Goal: Task Accomplishment & Management: Manage account settings

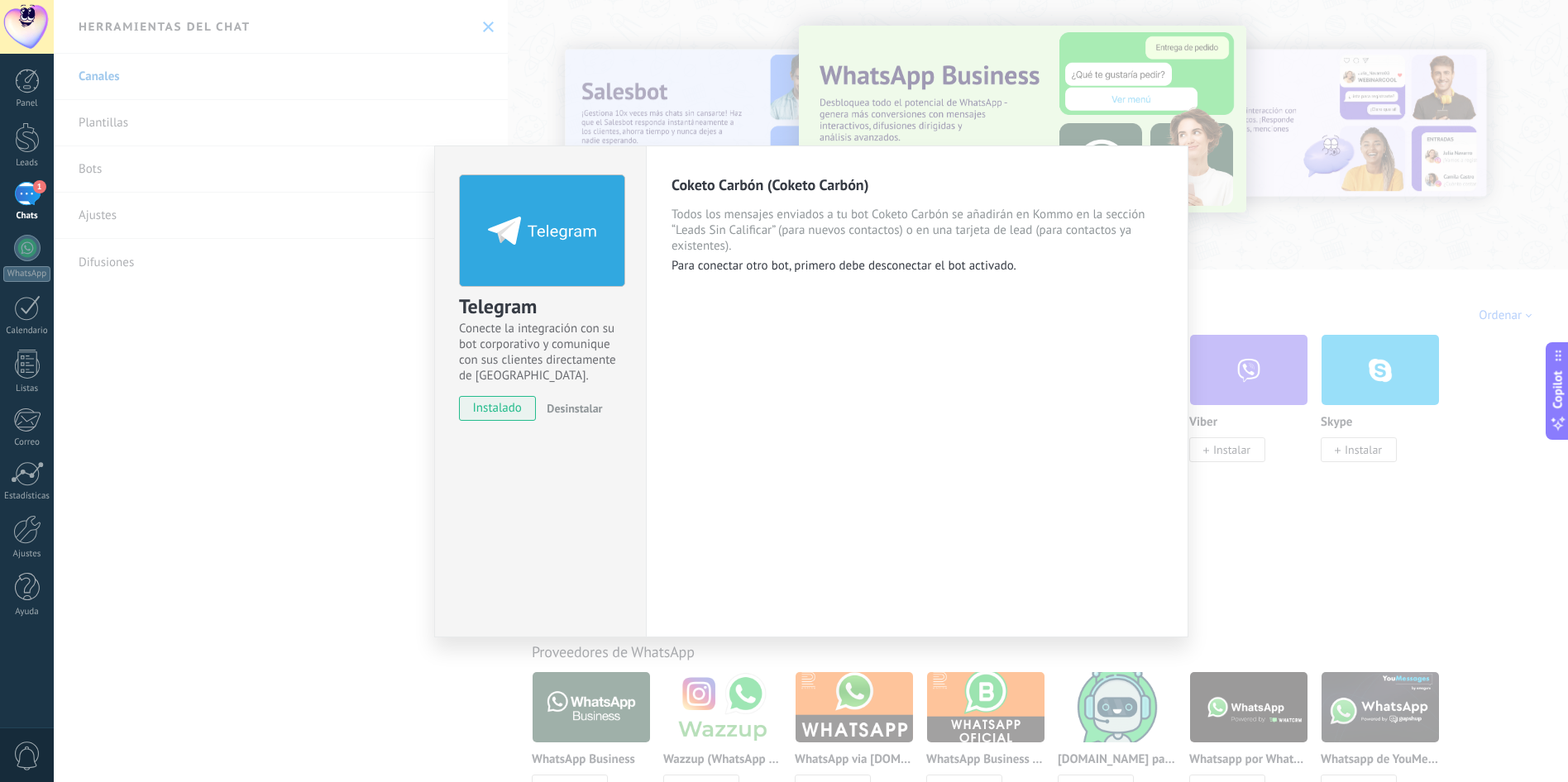
click at [928, 102] on div "Telegram Conecte la integración con su bot corporativo y comunique con sus clie…" at bounding box center [811, 391] width 1514 height 782
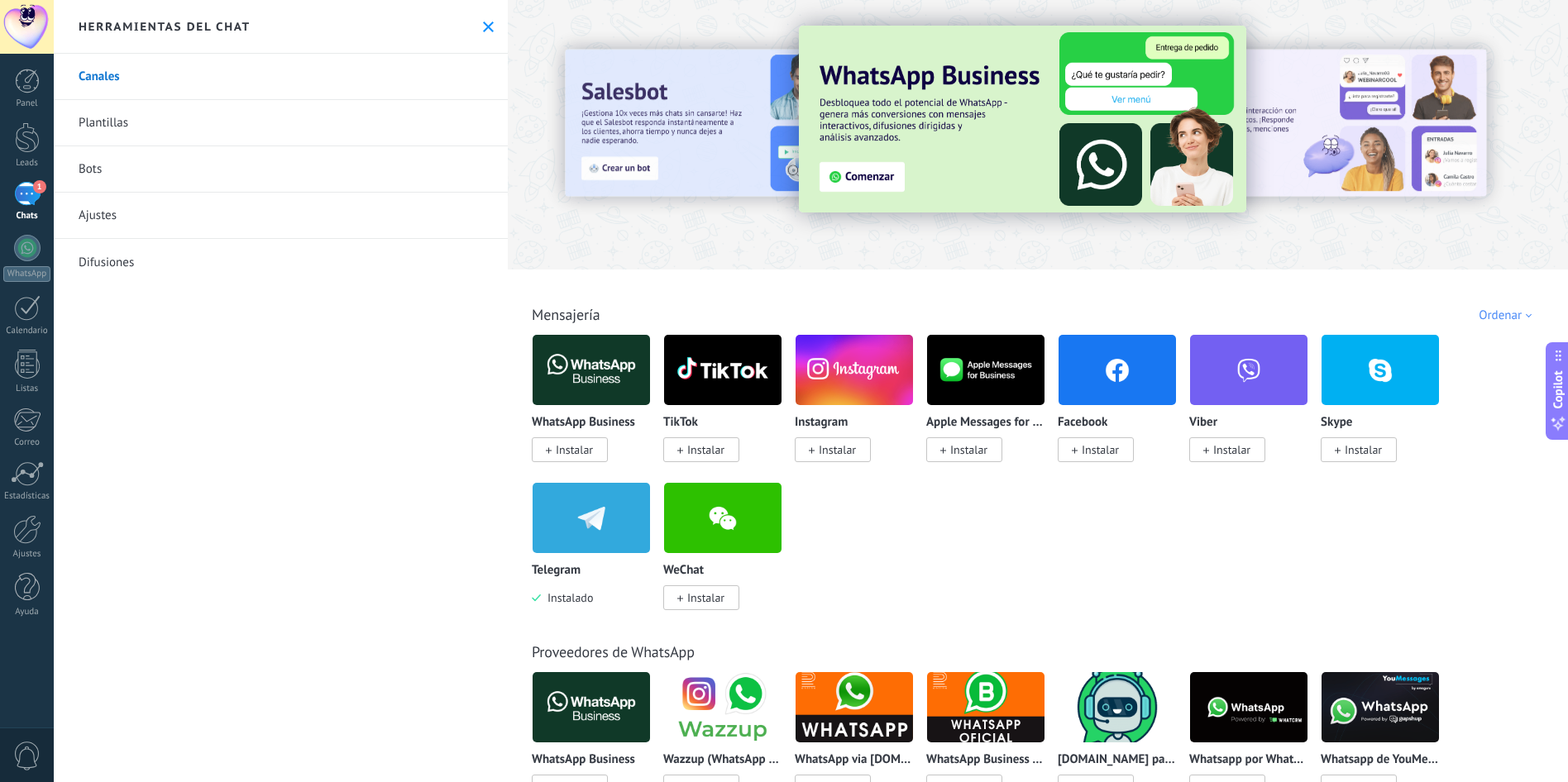
click at [31, 197] on div "1" at bounding box center [27, 194] width 26 height 24
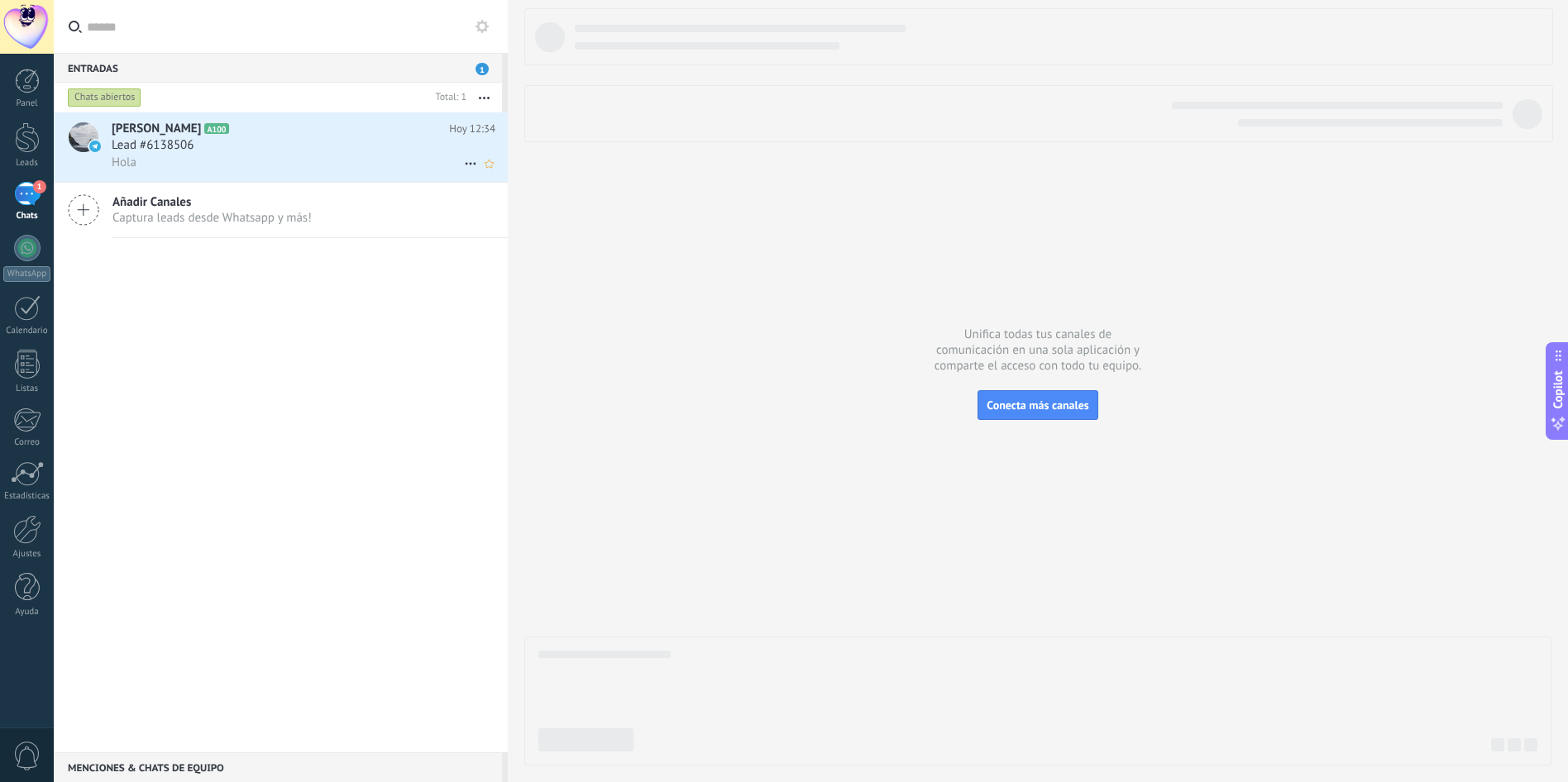
click at [229, 148] on div "Lead #6138506" at bounding box center [304, 145] width 384 height 16
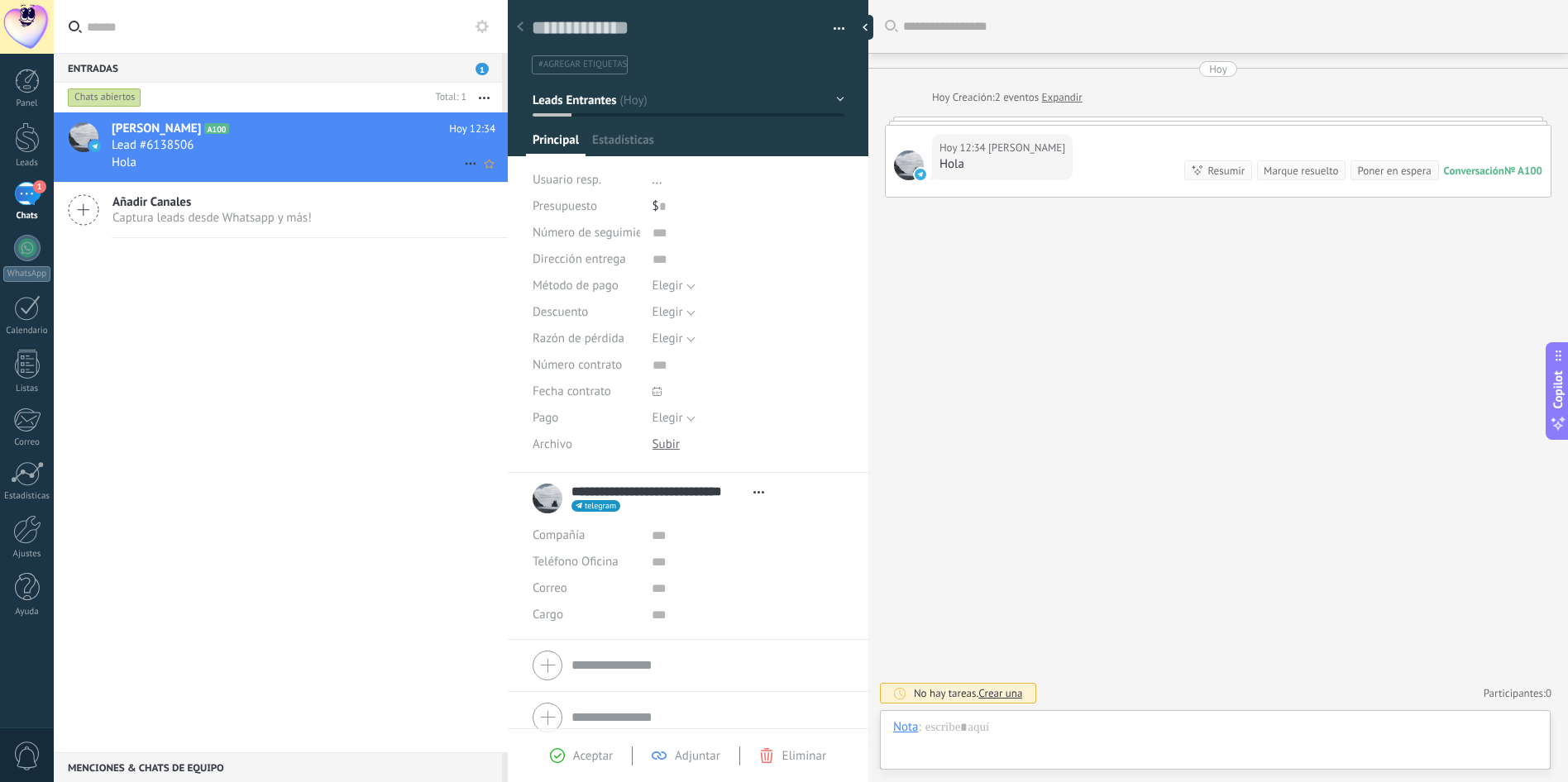
scroll to position [25, 0]
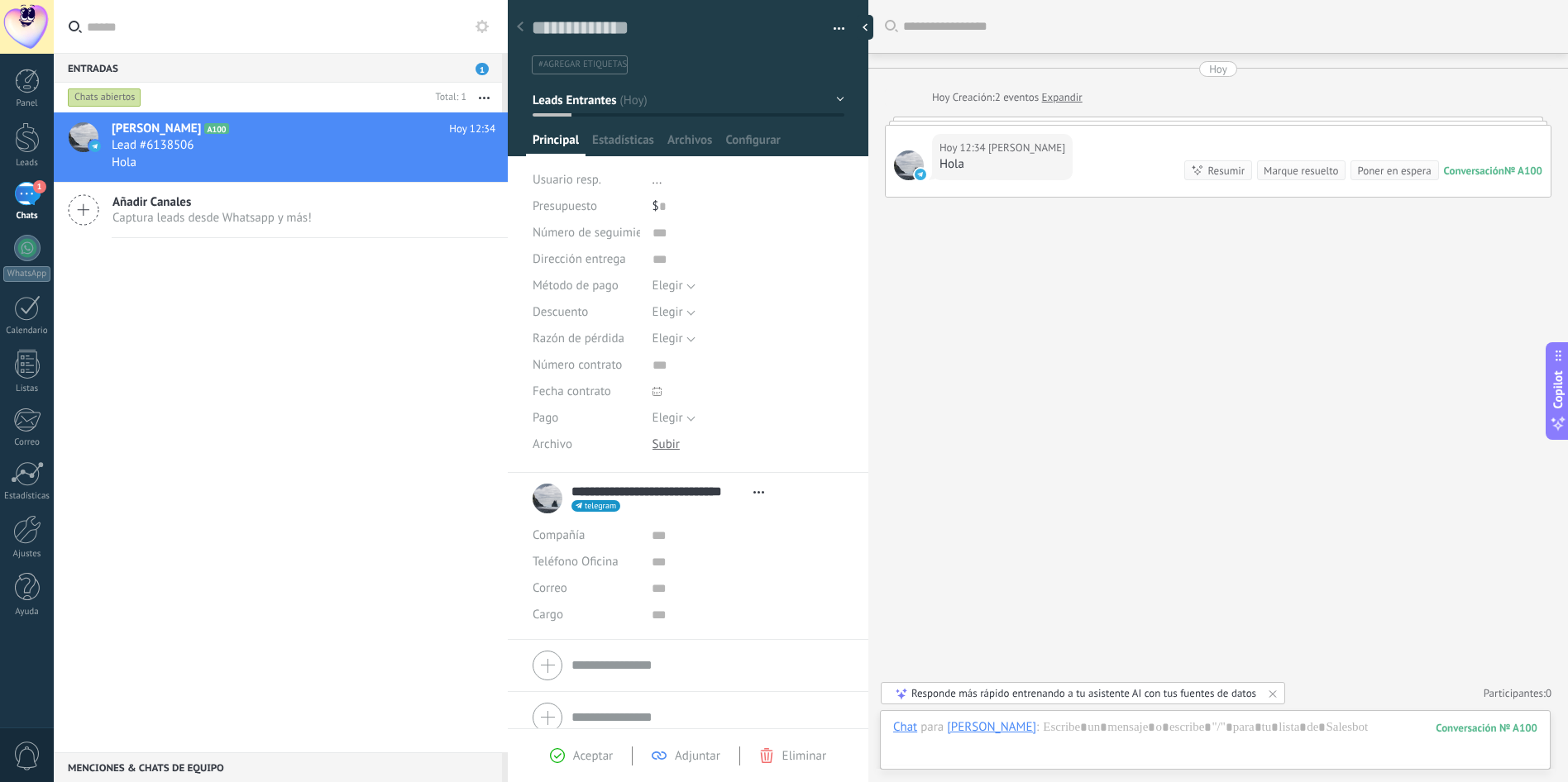
click at [1087, 450] on div "Buscar Carga más [DATE] [DATE] Creación: 2 eventos Expandir [DATE] 12:34 [PERSO…" at bounding box center [1218, 391] width 700 height 782
click at [17, 144] on div at bounding box center [27, 137] width 25 height 30
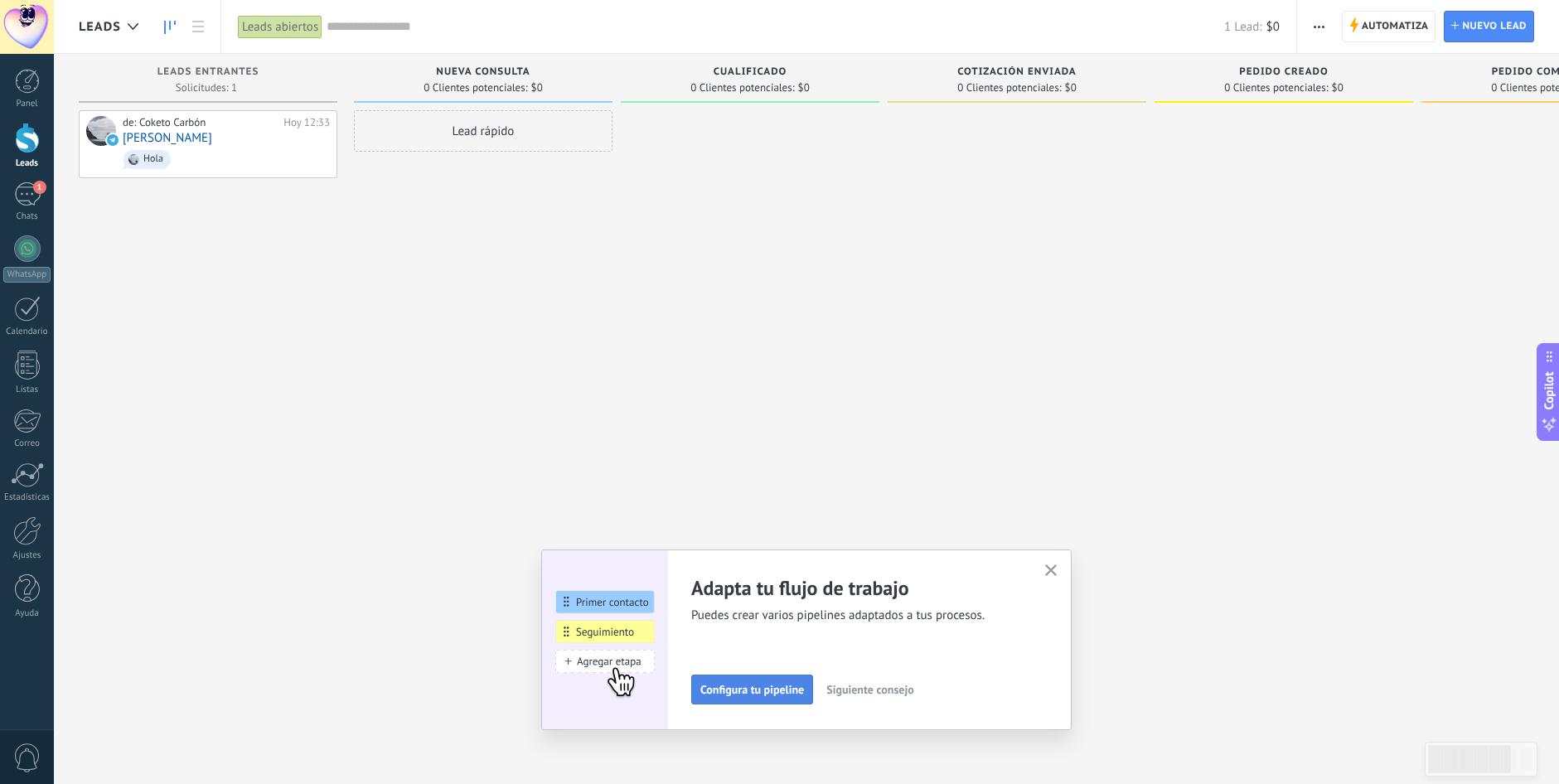
click at [766, 697] on button "Configura tu pipeline" at bounding box center [752, 689] width 122 height 30
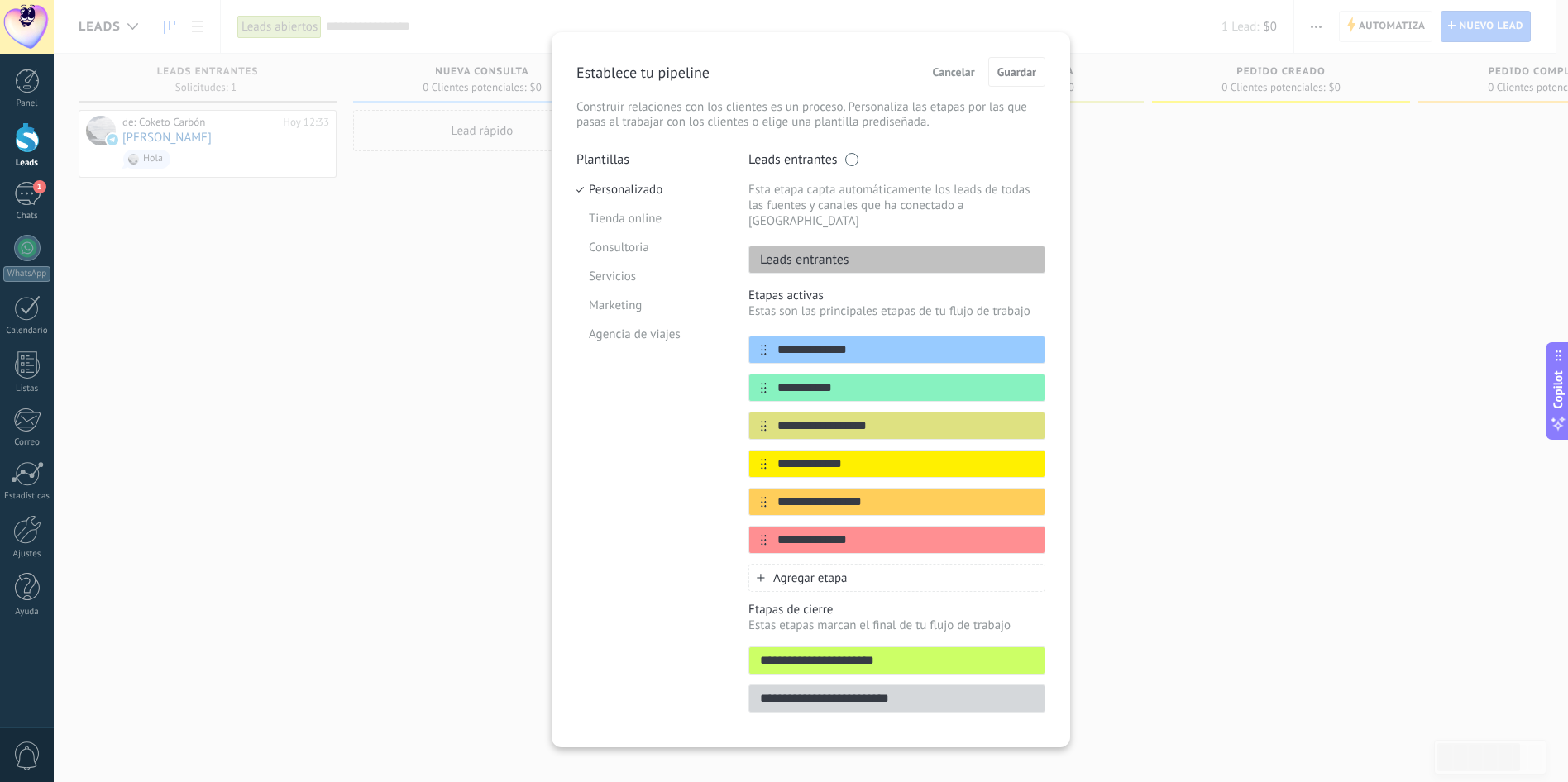
scroll to position [25, 0]
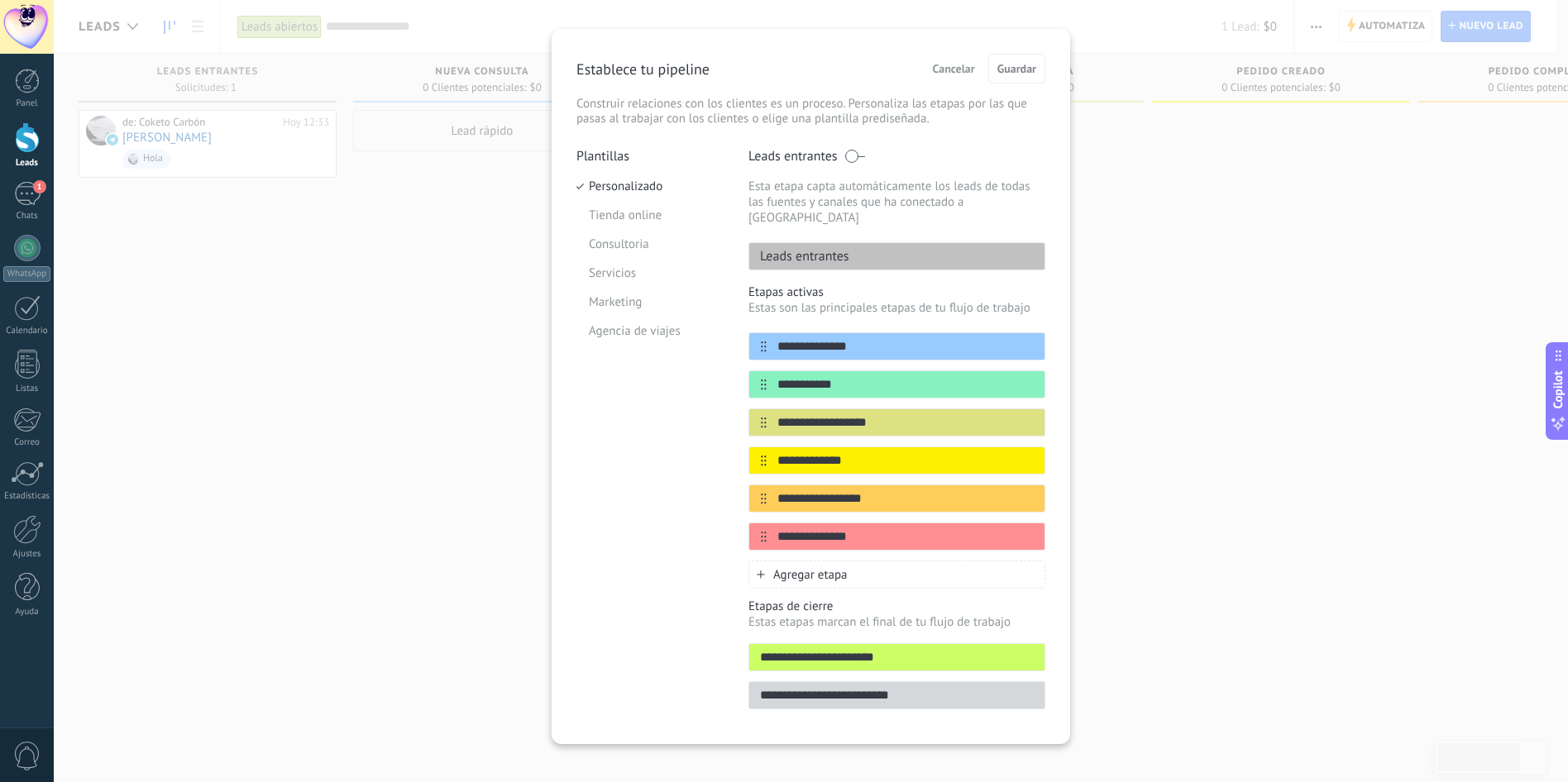
click at [1206, 441] on div "**********" at bounding box center [811, 391] width 1514 height 782
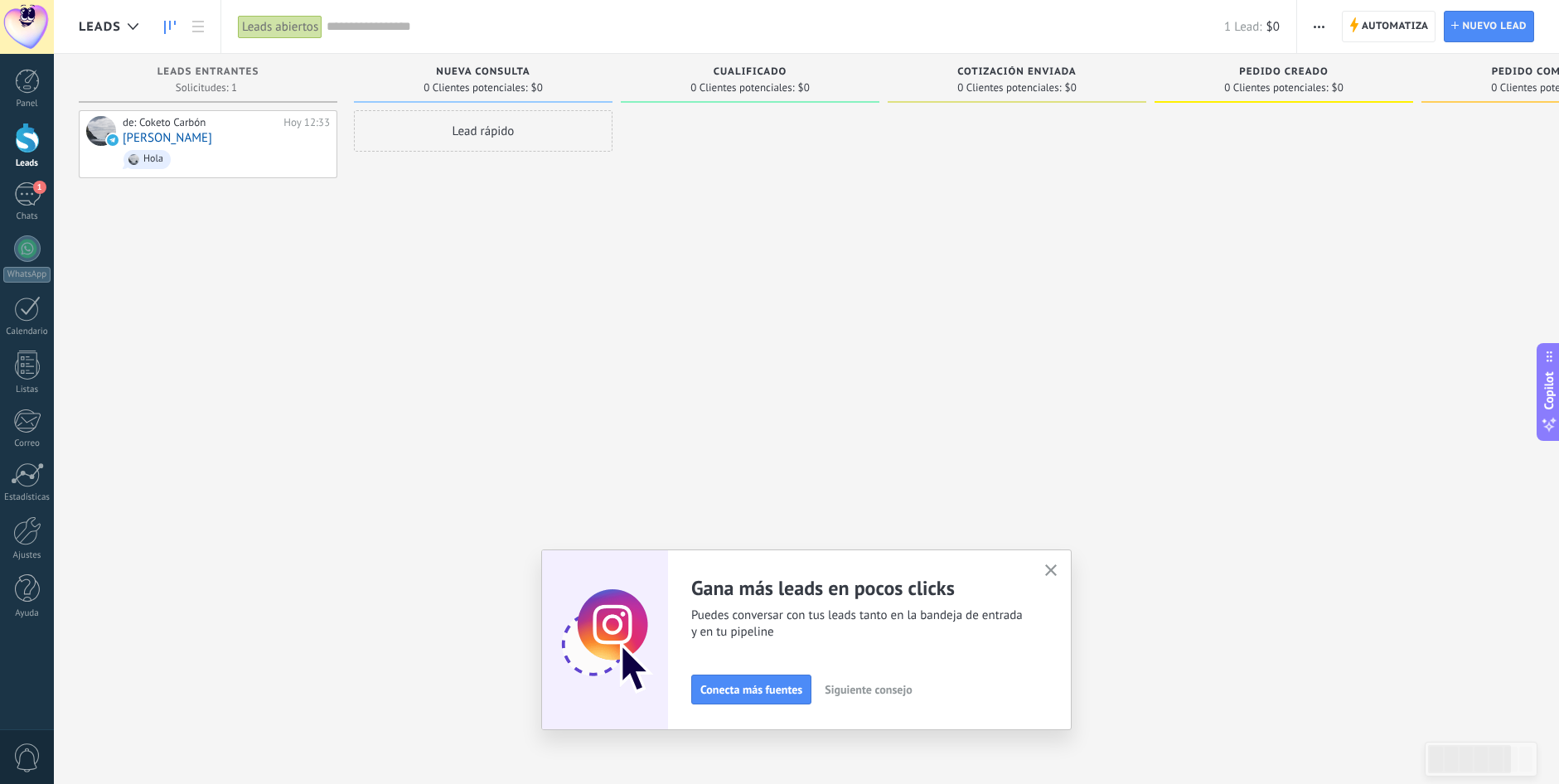
click at [1058, 569] on use "button" at bounding box center [1052, 571] width 12 height 12
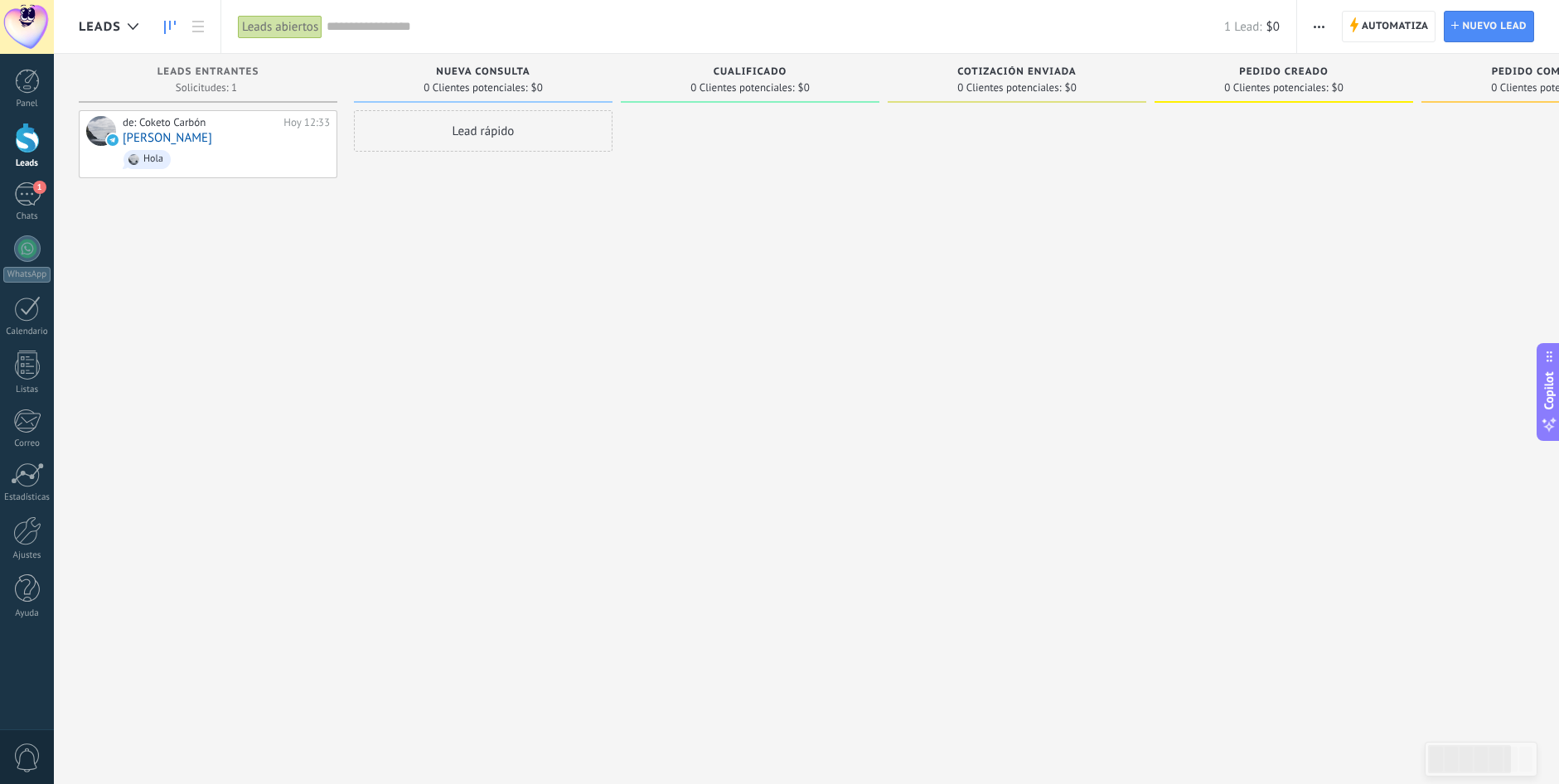
click at [1260, 310] on div at bounding box center [1284, 394] width 259 height 567
